Goal: Task Accomplishment & Management: Manage account settings

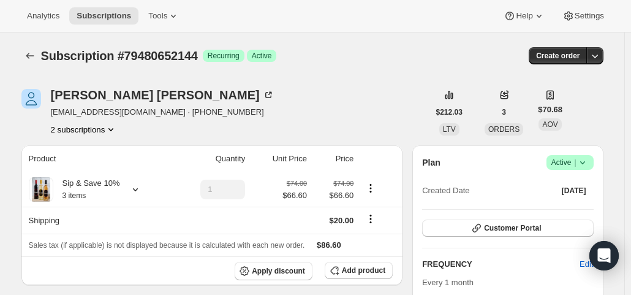
scroll to position [61, 0]
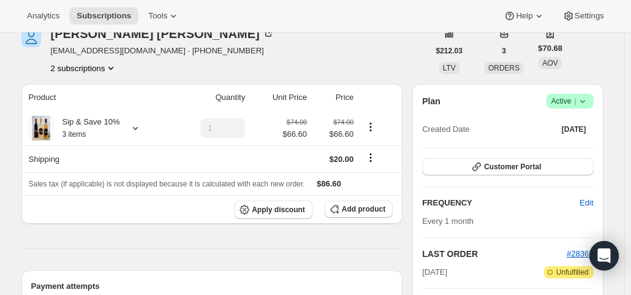
click at [75, 70] on button "2 subscriptions" at bounding box center [84, 68] width 67 height 12
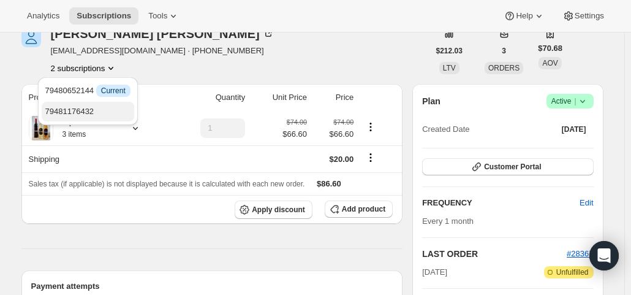
click at [66, 112] on span "79481176432" at bounding box center [69, 111] width 49 height 9
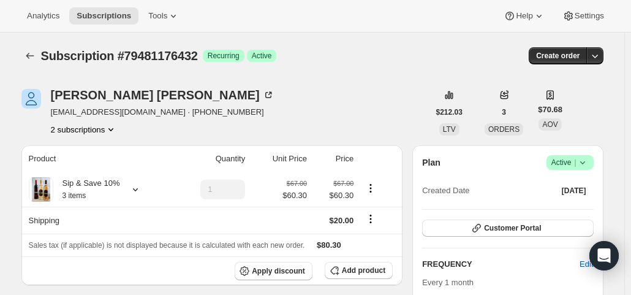
click at [103, 128] on button "2 subscriptions" at bounding box center [84, 129] width 67 height 12
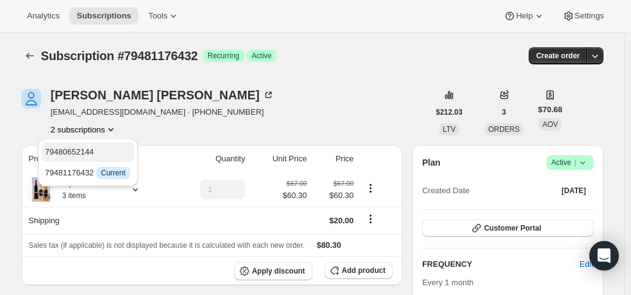
click at [91, 144] on button "79480652144" at bounding box center [88, 152] width 93 height 20
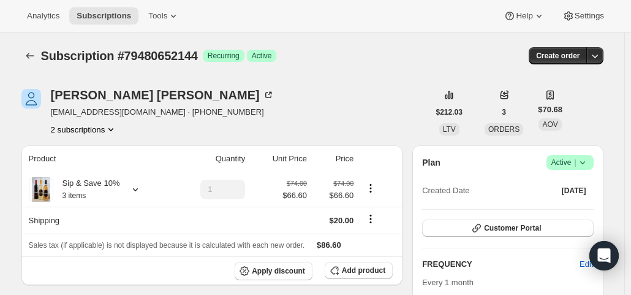
click at [582, 168] on icon at bounding box center [583, 162] width 12 height 12
click at [579, 206] on span "Cancel subscription" at bounding box center [573, 206] width 69 height 9
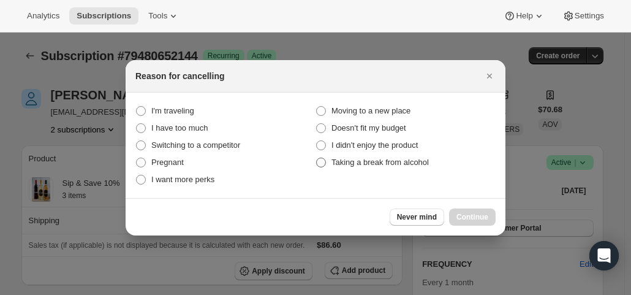
click at [352, 159] on span "Taking a break from alcohol" at bounding box center [380, 162] width 97 height 9
click at [317, 158] on alcohol "Taking a break from alcohol" at bounding box center [316, 158] width 1 height 1
radio alcohol "true"
click at [469, 209] on button "Continue" at bounding box center [472, 216] width 47 height 17
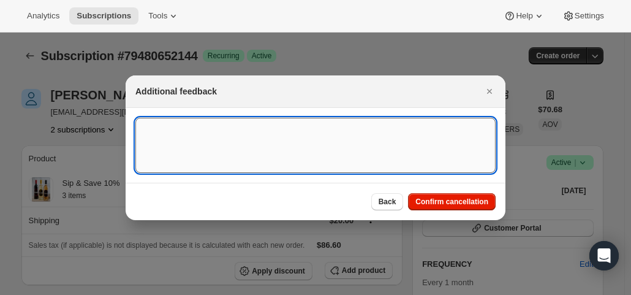
drag, startPoint x: 268, startPoint y: 153, endPoint x: 273, endPoint y: 145, distance: 9.2
click at [271, 148] on textarea ":rhc:" at bounding box center [315, 145] width 360 height 55
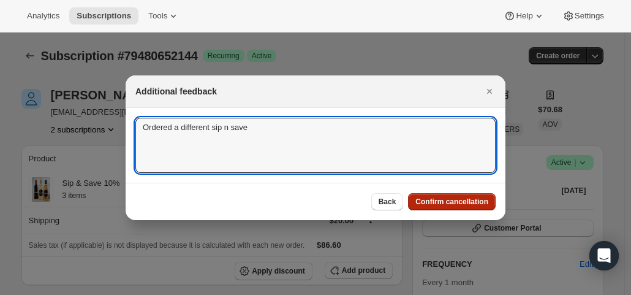
type textarea "Ordered a different sip n save"
click at [476, 206] on button "Confirm cancellation" at bounding box center [452, 201] width 88 height 17
